Goal: Navigation & Orientation: Find specific page/section

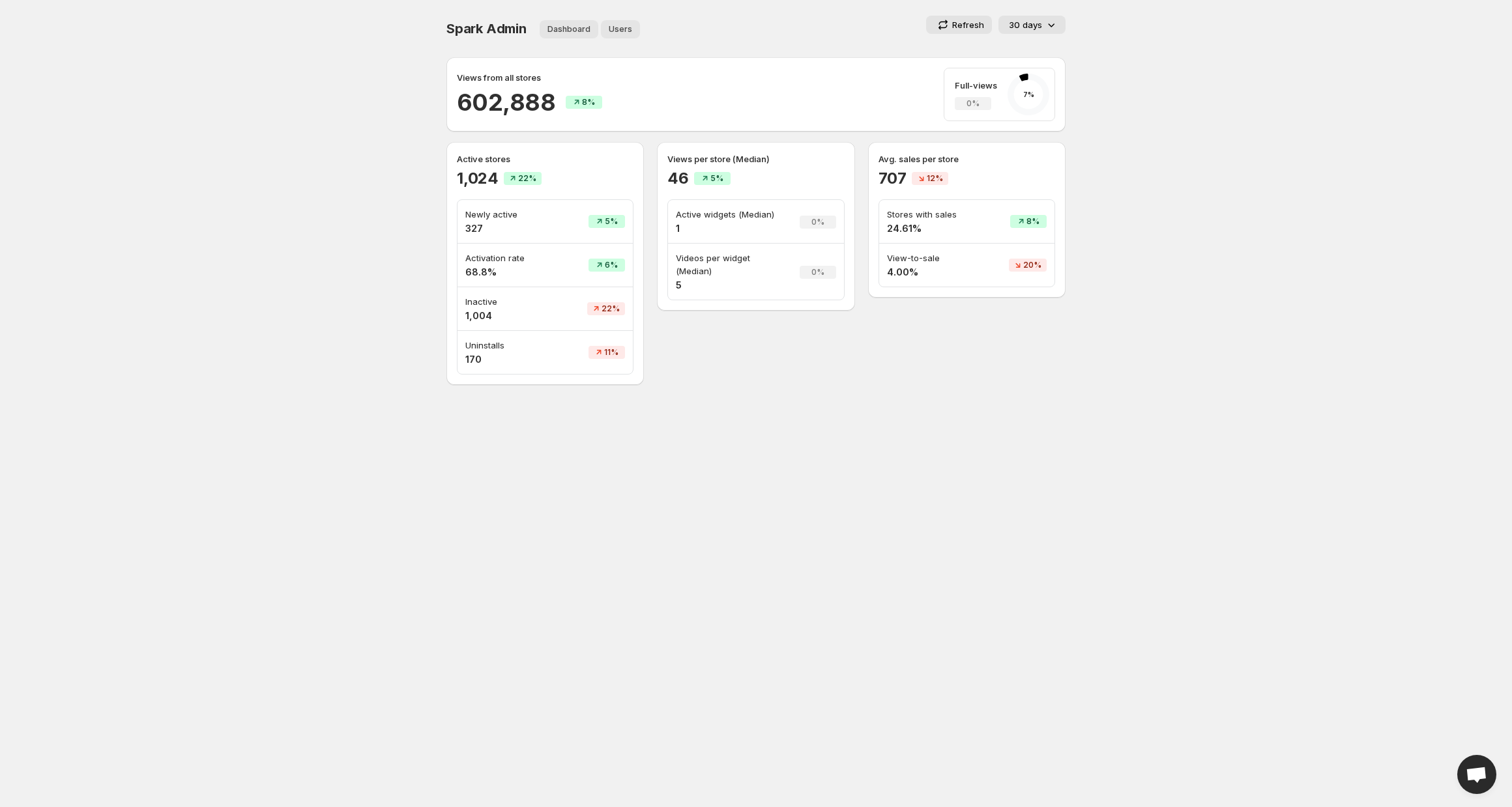
click at [615, 35] on button "Users" at bounding box center [620, 29] width 39 height 18
click at [623, 28] on span "Users" at bounding box center [620, 29] width 24 height 10
click at [625, 27] on span "Users" at bounding box center [620, 29] width 24 height 10
click at [682, 61] on div "Views from all stores 602,888 8% Full-views 0% 7 %" at bounding box center [755, 95] width 619 height 74
click at [613, 28] on span "Users" at bounding box center [620, 29] width 24 height 10
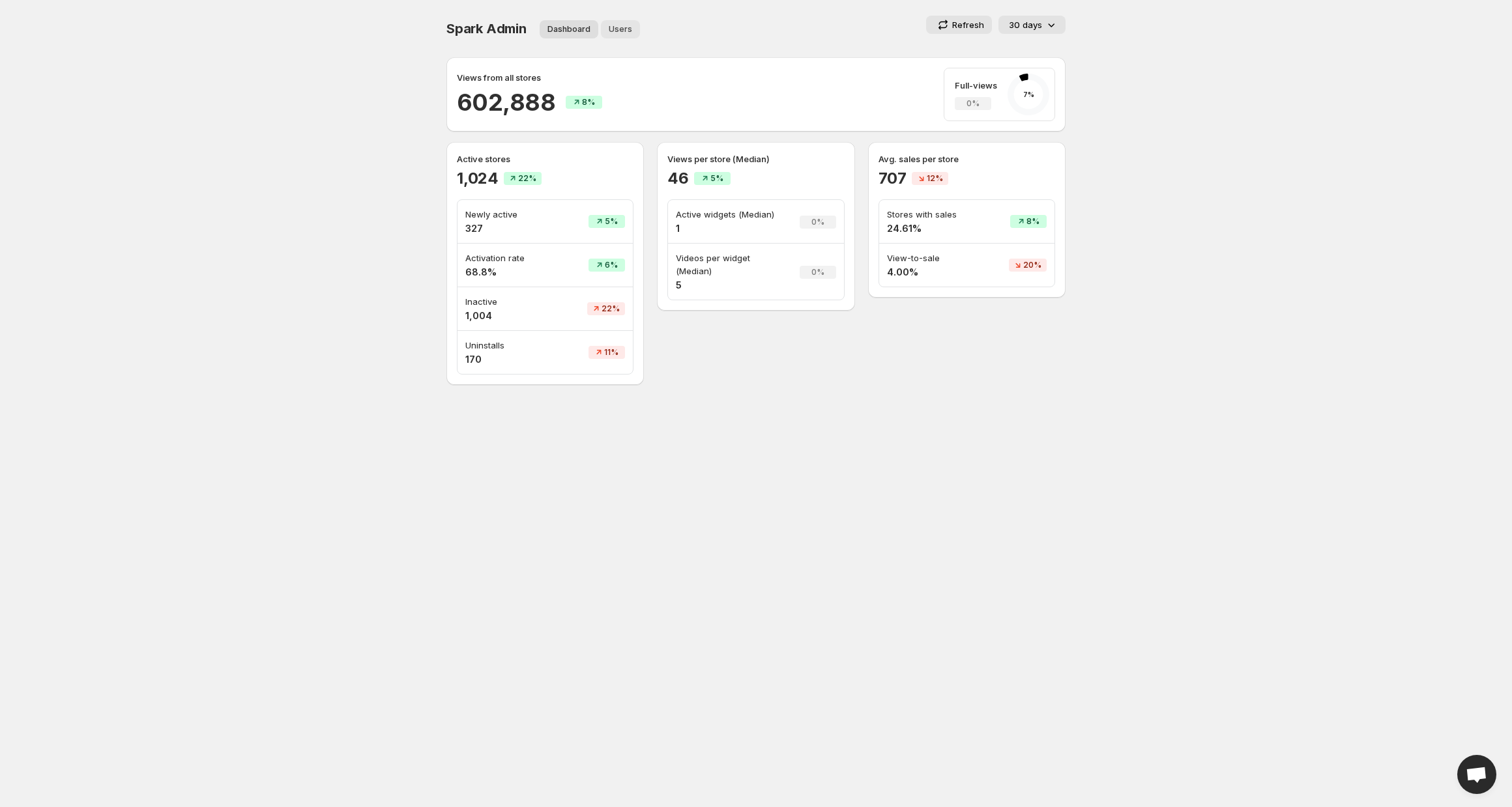
click at [613, 28] on span "Users" at bounding box center [620, 29] width 24 height 10
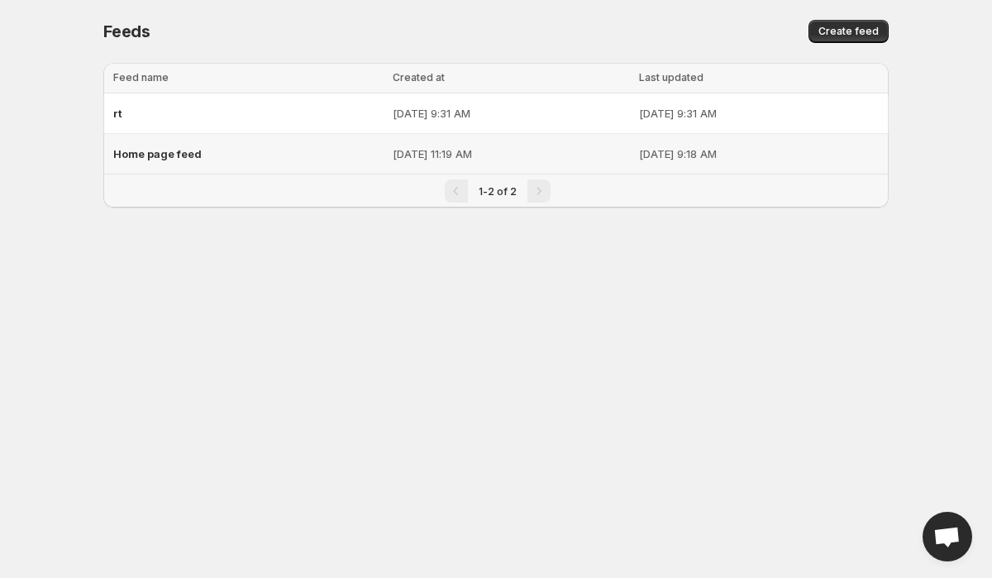
click at [181, 157] on span "Home page feed" at bounding box center [157, 153] width 88 height 13
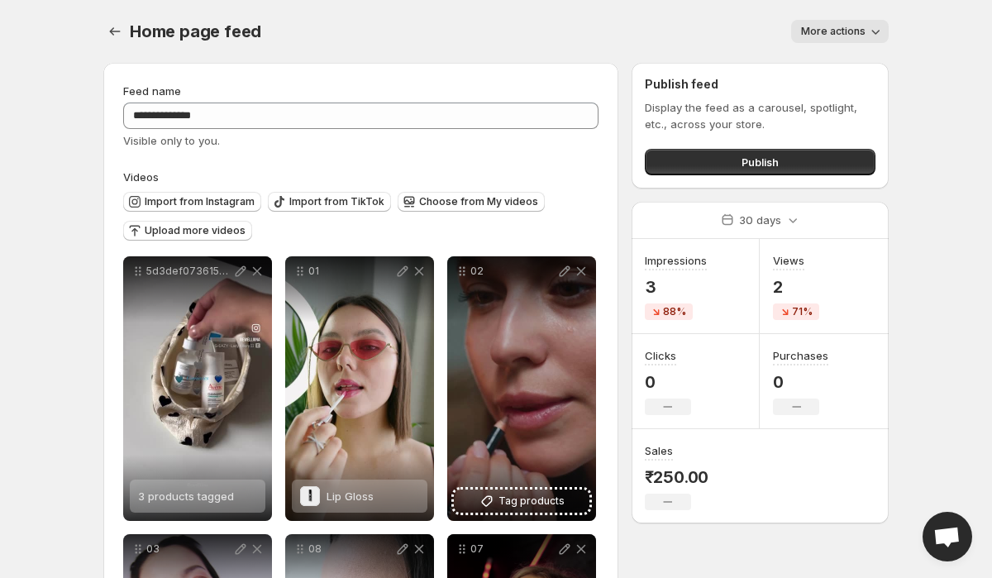
click at [270, 36] on div "Home page feed More actions More actions More actions" at bounding box center [495, 31] width 785 height 23
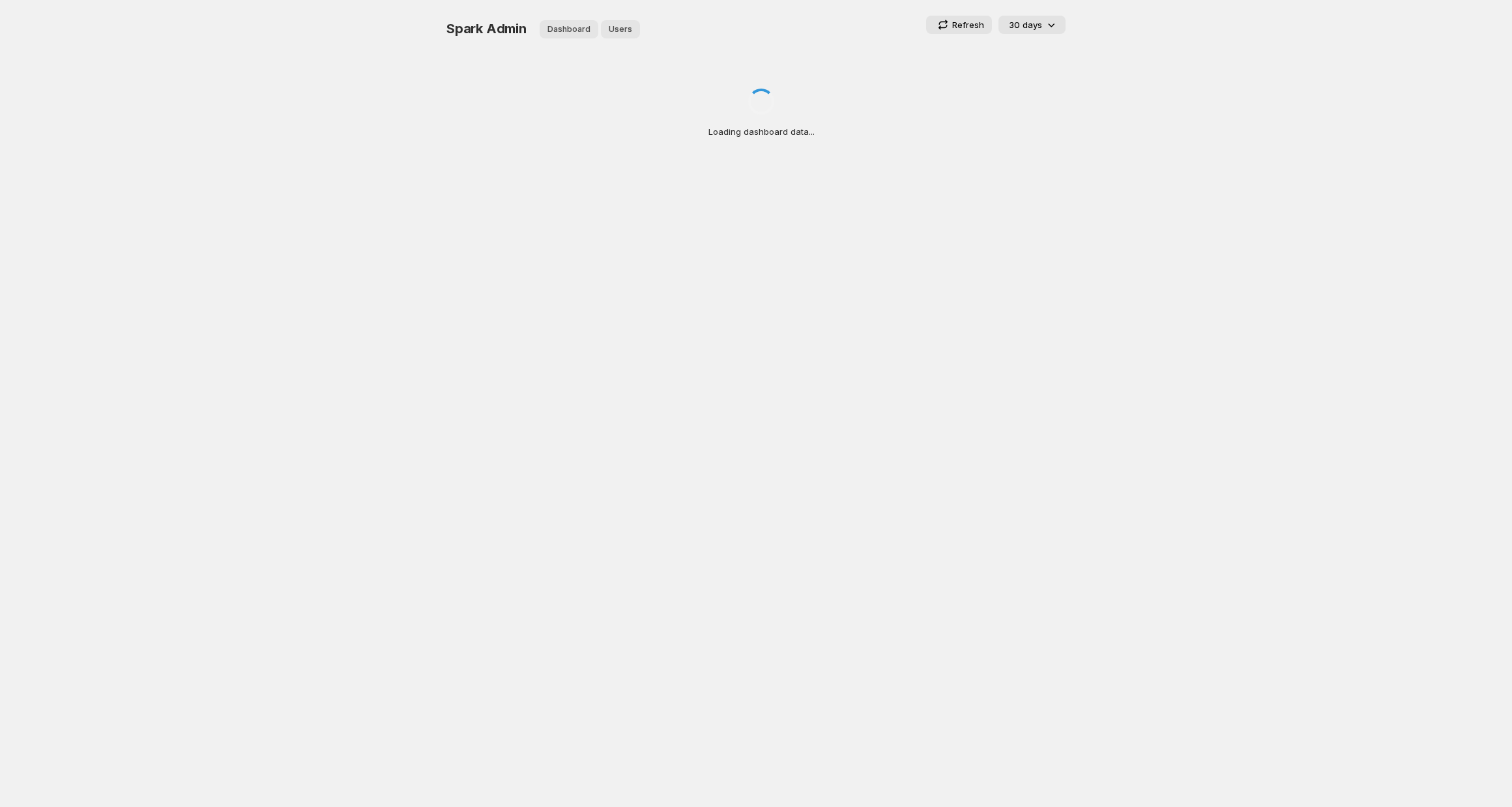
click at [628, 24] on span "Users" at bounding box center [620, 29] width 24 height 10
click at [630, 32] on button "Users" at bounding box center [620, 29] width 39 height 18
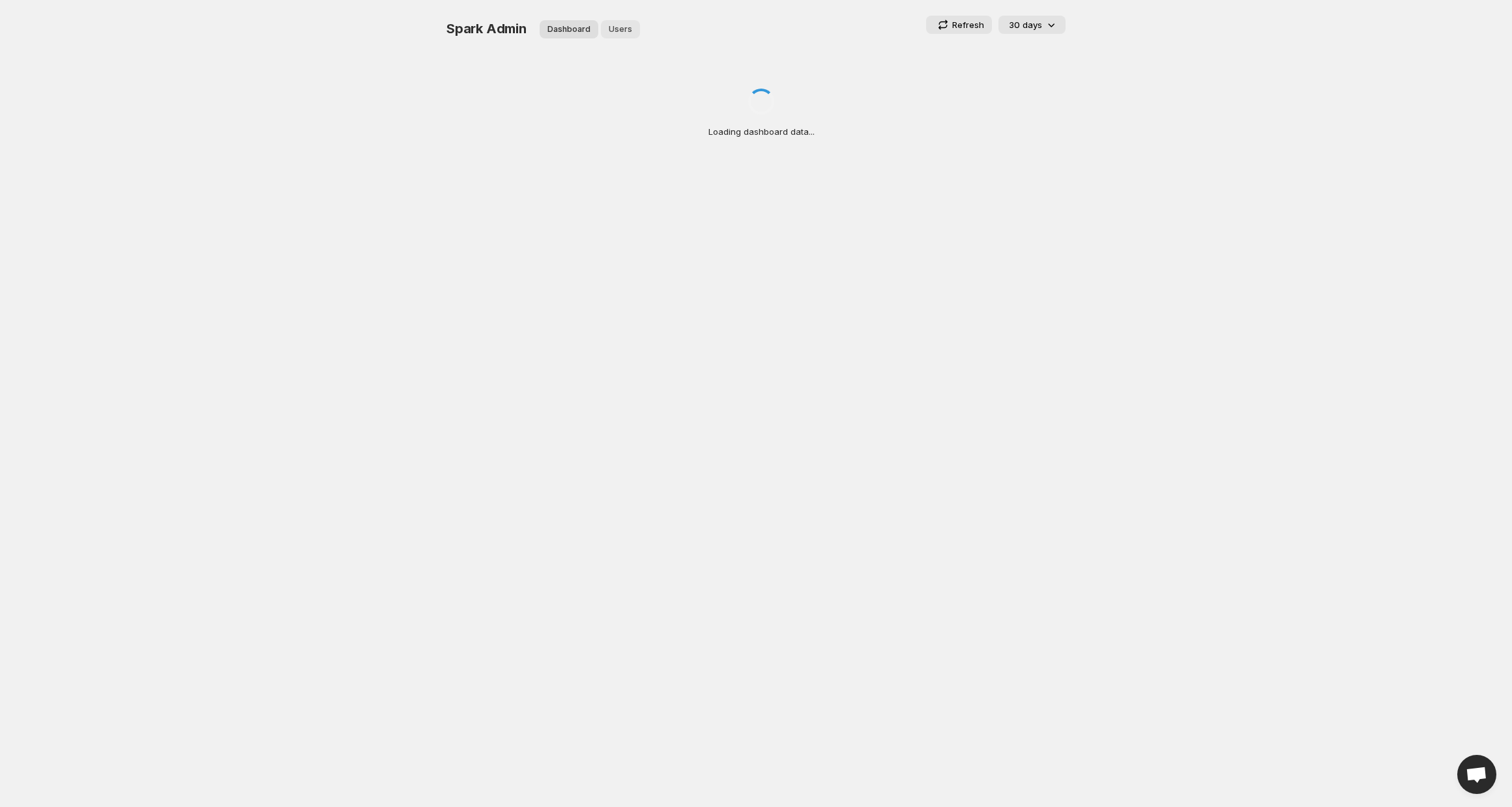
click at [630, 32] on button "Users" at bounding box center [620, 29] width 39 height 18
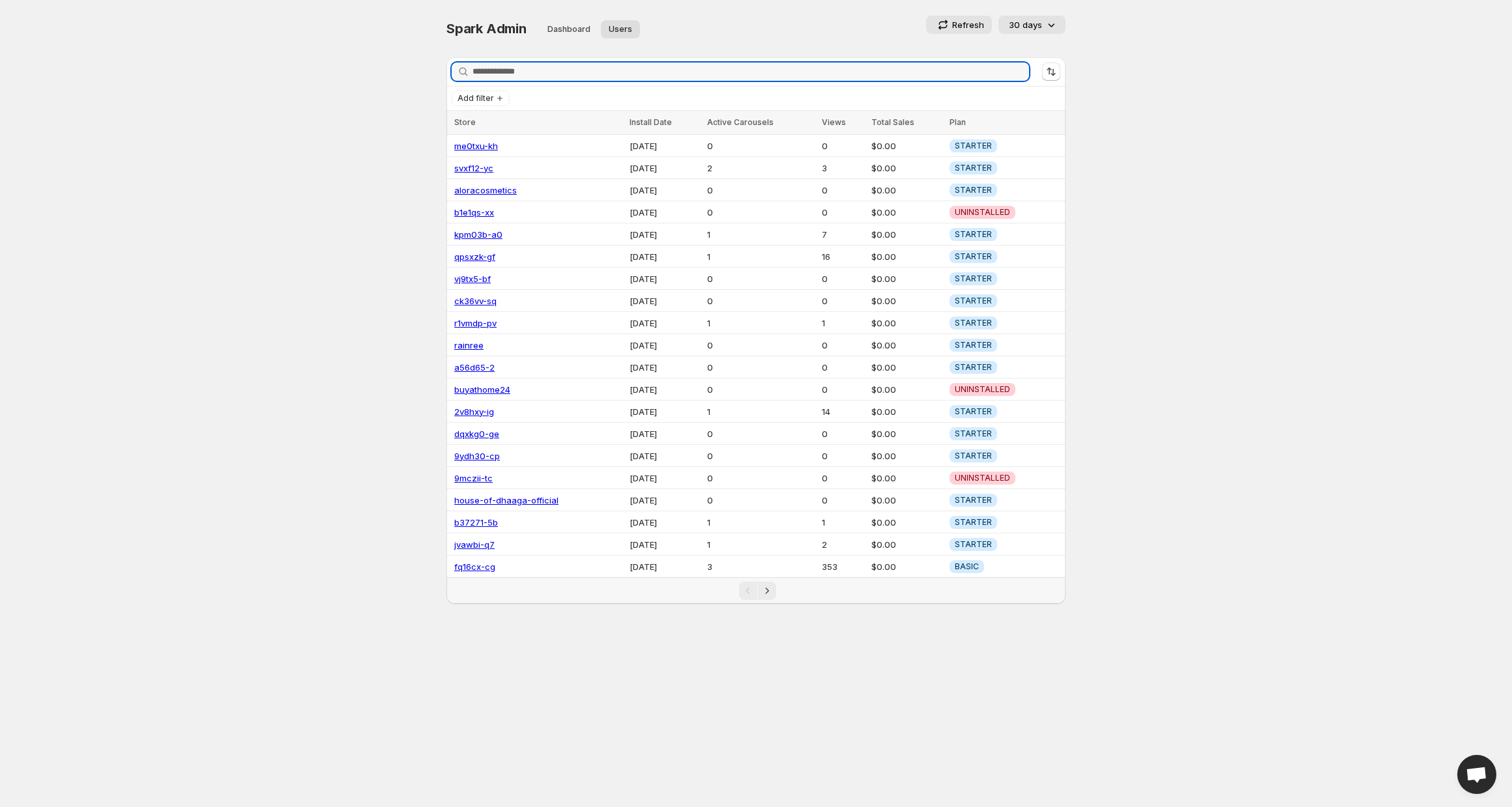
click at [818, 31] on div "Refresh 30 days" at bounding box center [894, 24] width 344 height 18
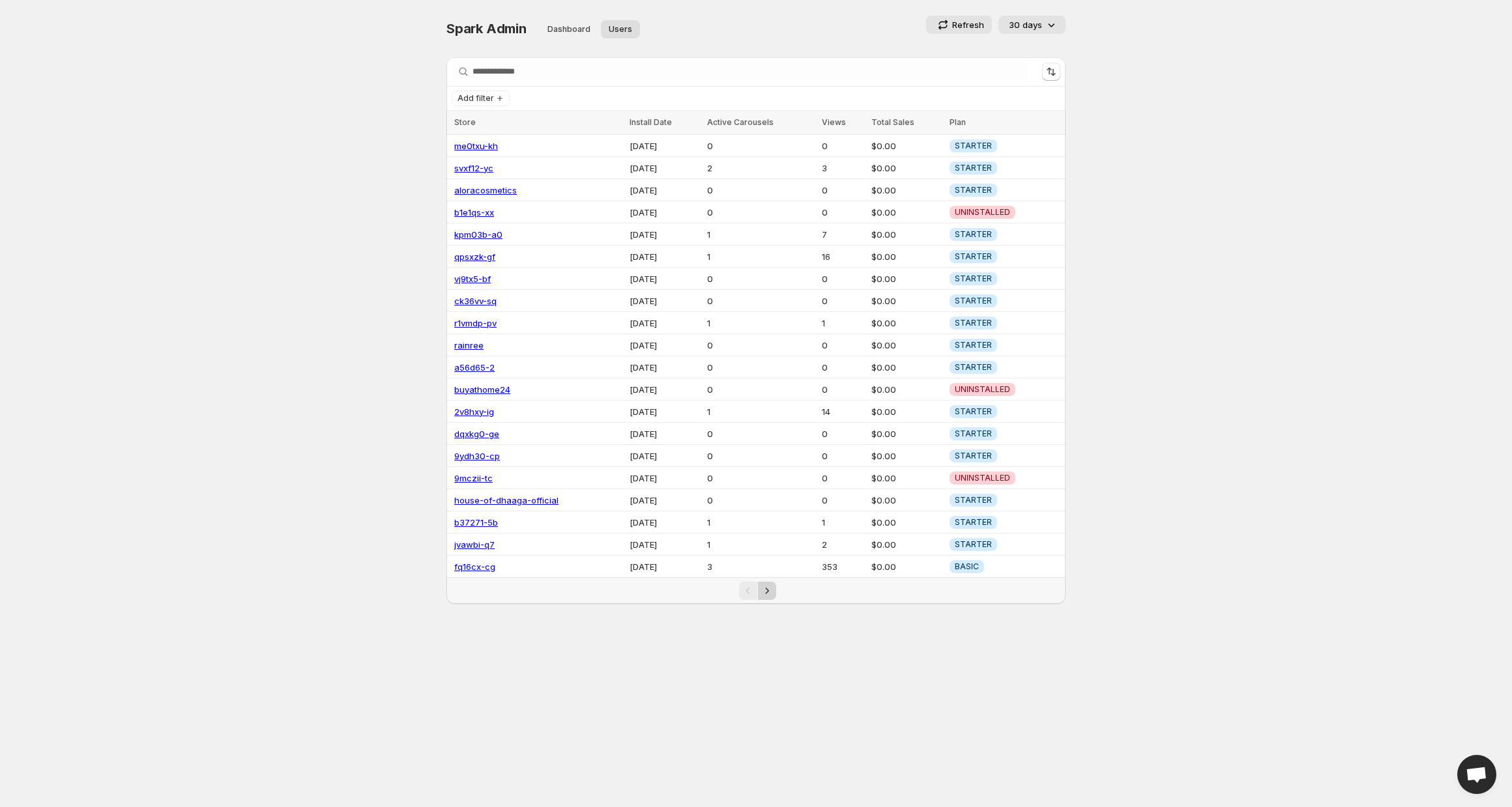
click at [768, 587] on icon "Next" at bounding box center [767, 591] width 13 height 13
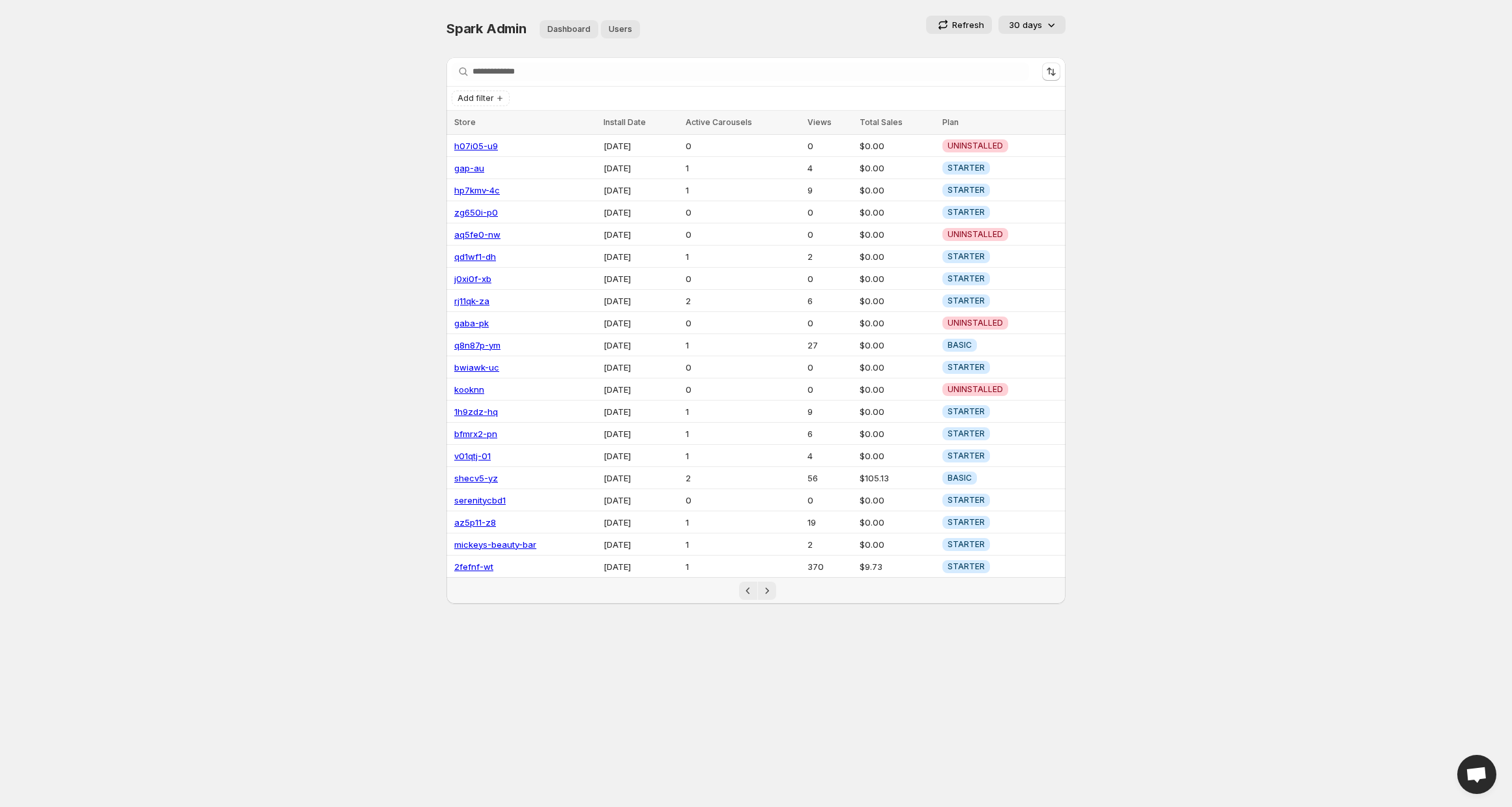
click at [576, 34] on span "Dashboard" at bounding box center [568, 29] width 43 height 10
click at [565, 28] on span "Dashboard" at bounding box center [568, 29] width 43 height 10
click at [580, 28] on span "Dashboard" at bounding box center [568, 29] width 43 height 10
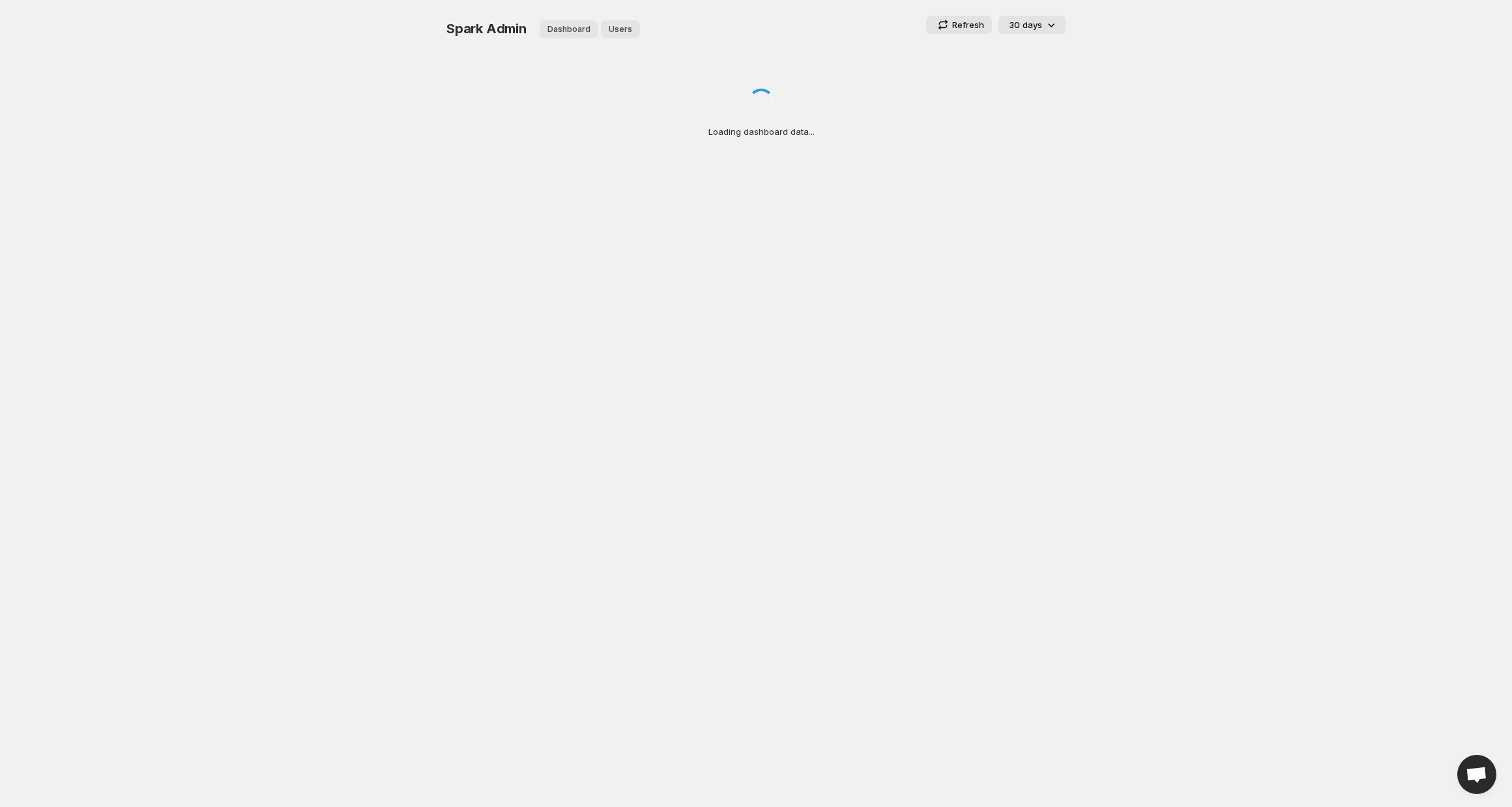
click at [621, 27] on span "Users" at bounding box center [620, 29] width 24 height 10
click at [617, 28] on span "Users" at bounding box center [620, 29] width 24 height 10
click at [617, 32] on span "Users" at bounding box center [620, 29] width 24 height 10
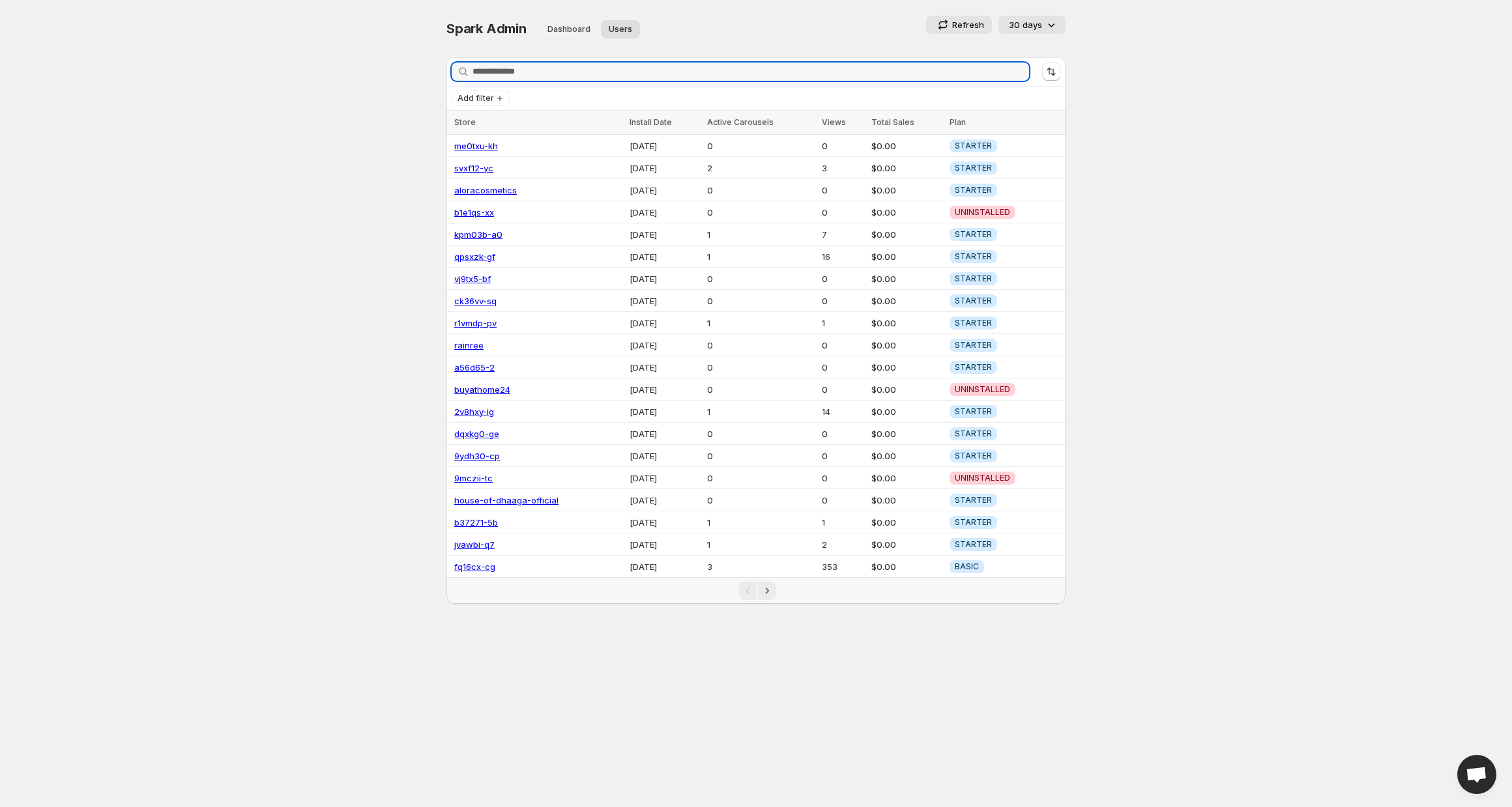
click at [747, 6] on div "Spark Admin. This page is ready Spark Admin Dashboard Users More views Dashboar…" at bounding box center [755, 28] width 619 height 58
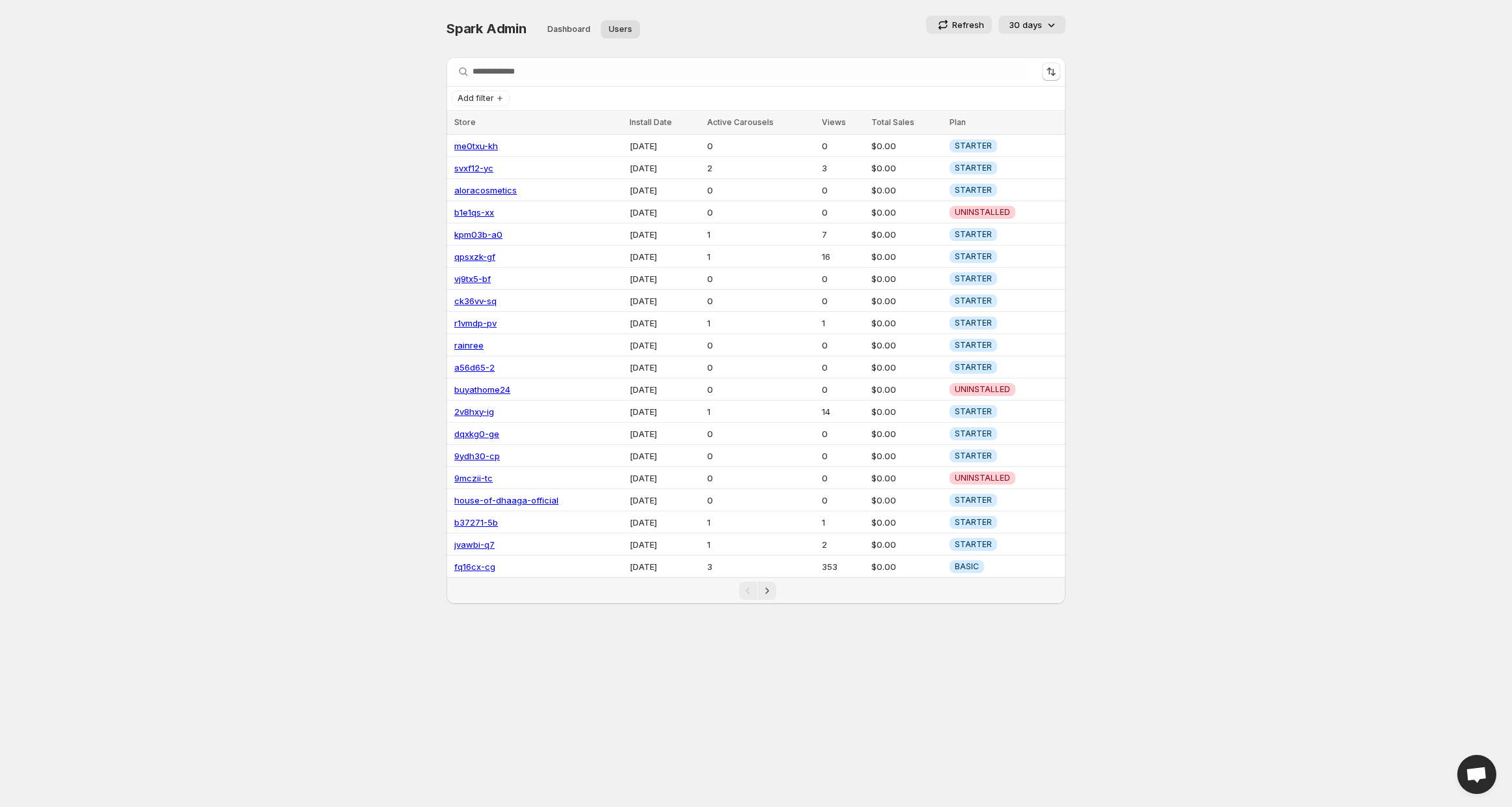
click at [1238, 281] on body "Home Feeds Videos Subscription Settings Spark Admin. This page is ready Spark A…" at bounding box center [756, 404] width 1512 height 807
click at [759, 587] on button "Next" at bounding box center [767, 590] width 18 height 18
